Goal: Task Accomplishment & Management: Complete application form

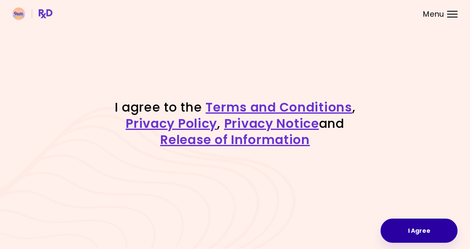
click at [421, 236] on button "I Agree" at bounding box center [419, 230] width 77 height 24
